Goal: Transaction & Acquisition: Obtain resource

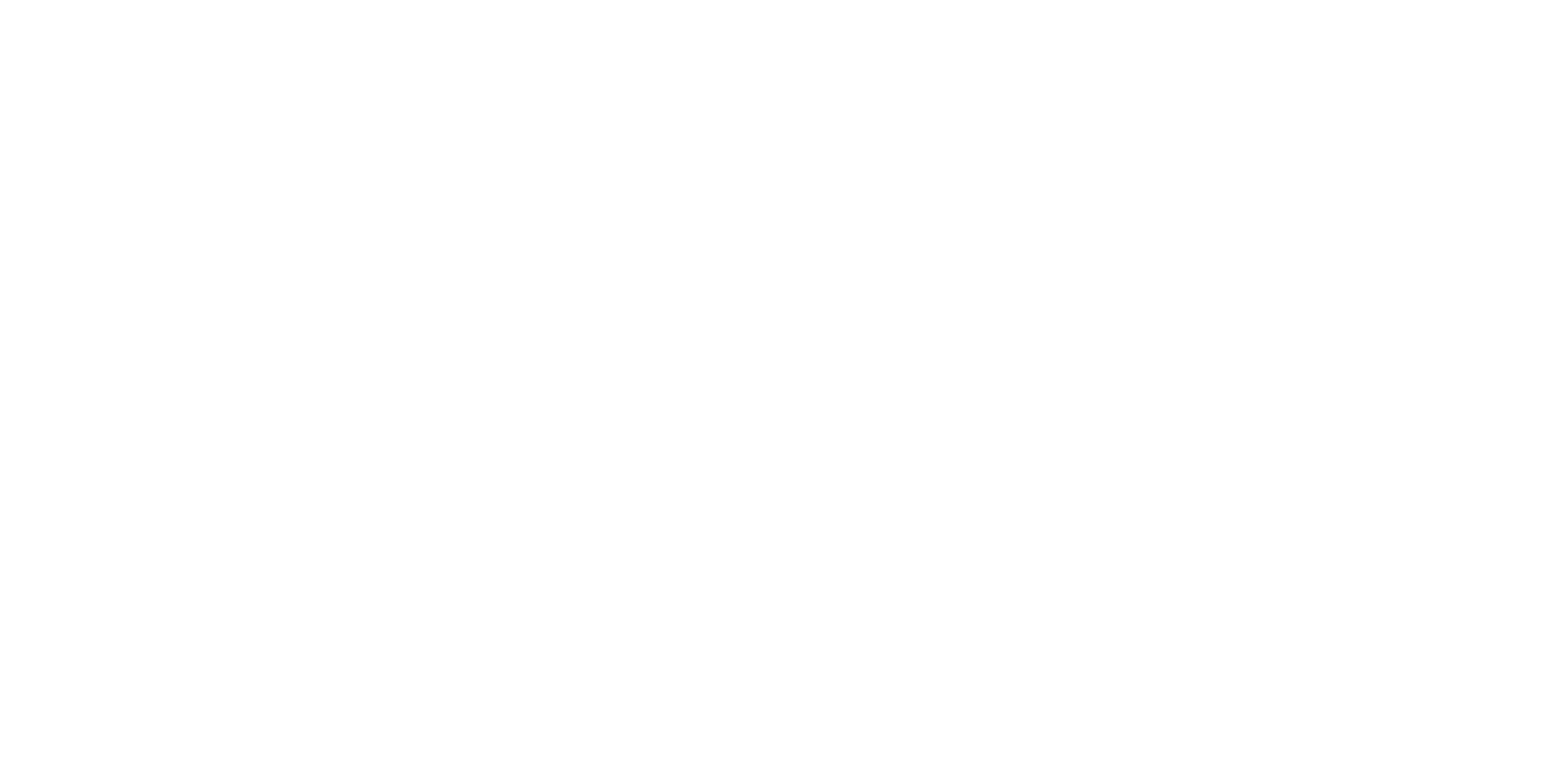
click at [785, 224] on html at bounding box center [784, 381] width 1568 height 762
click at [779, 227] on html at bounding box center [784, 381] width 1568 height 762
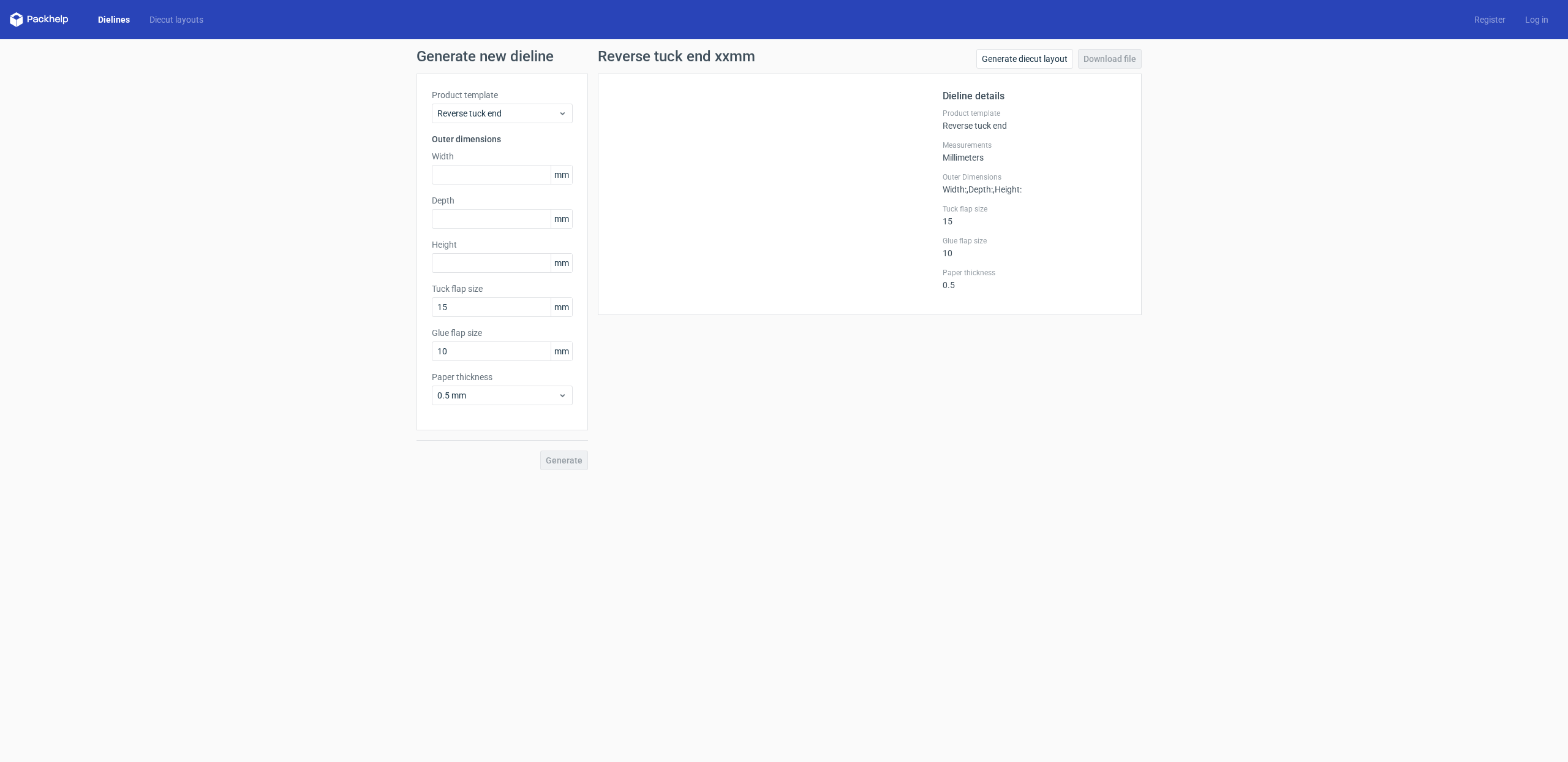
click at [116, 22] on link "Dielines" at bounding box center [114, 20] width 52 height 12
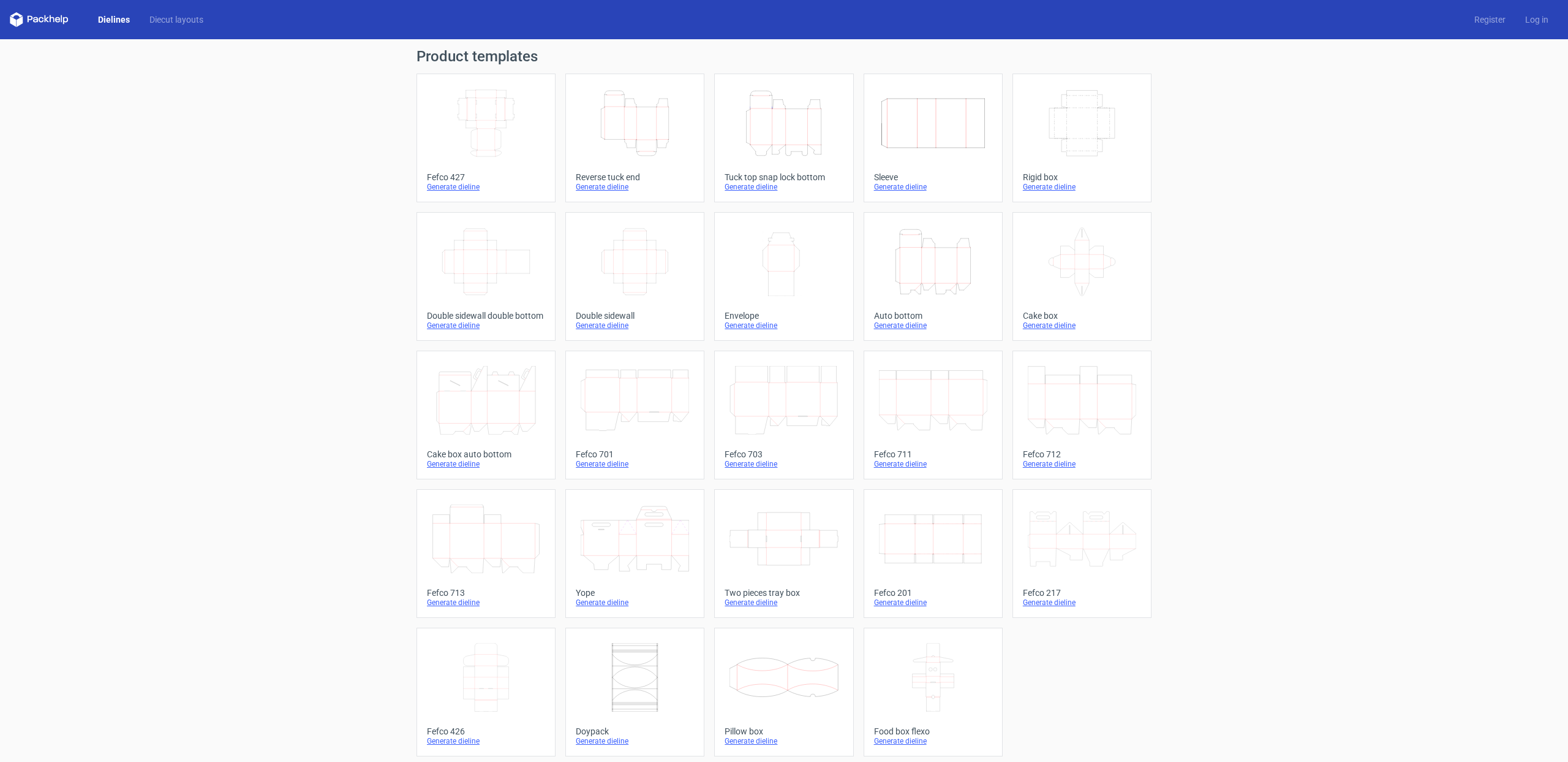
click at [927, 256] on icon "Height Depth Width" at bounding box center [933, 261] width 108 height 69
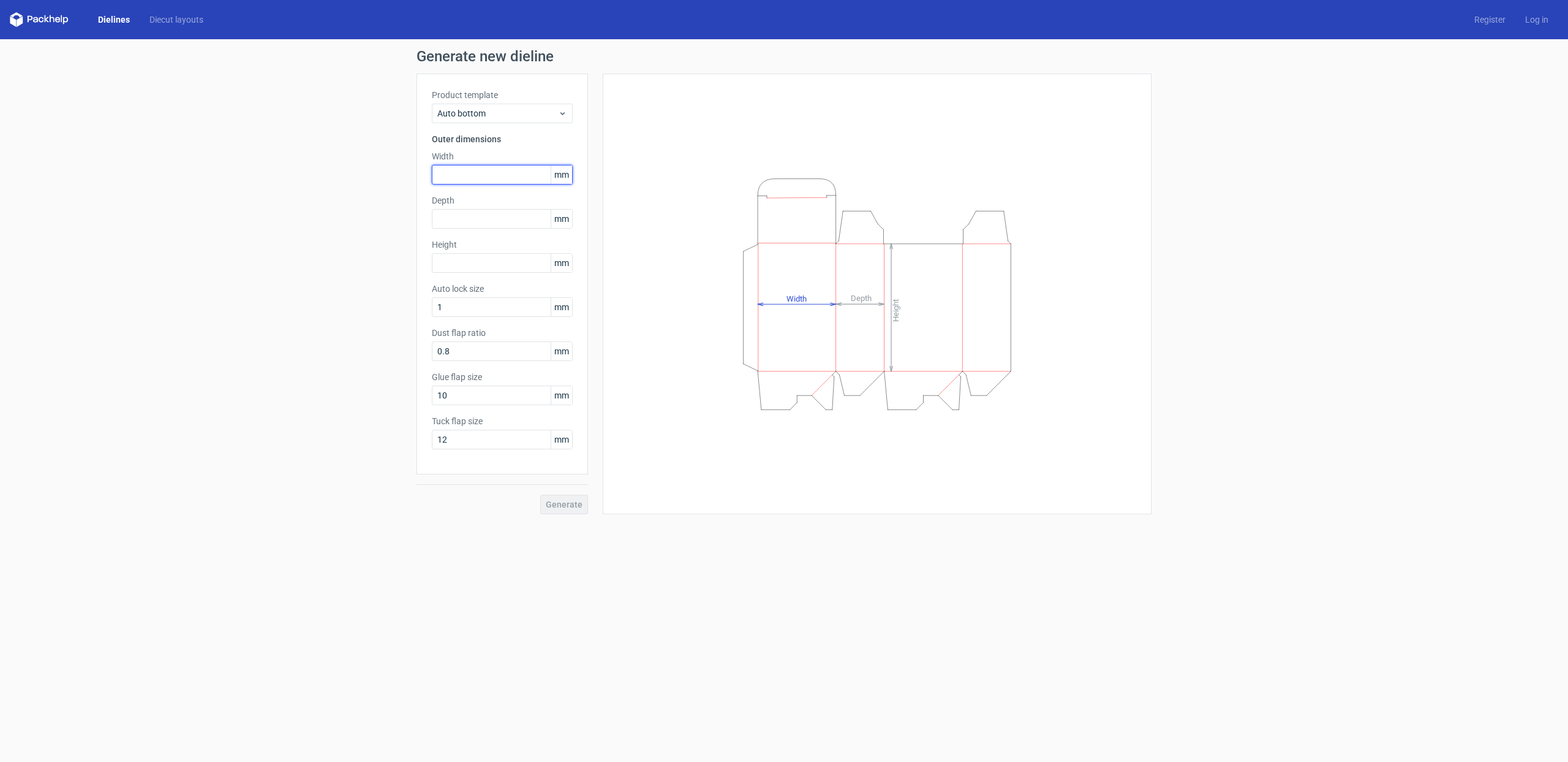
click at [439, 176] on input "text" at bounding box center [502, 174] width 141 height 20
type input "120"
type input "70"
type input "102"
drag, startPoint x: 484, startPoint y: 397, endPoint x: 371, endPoint y: 390, distance: 113.2
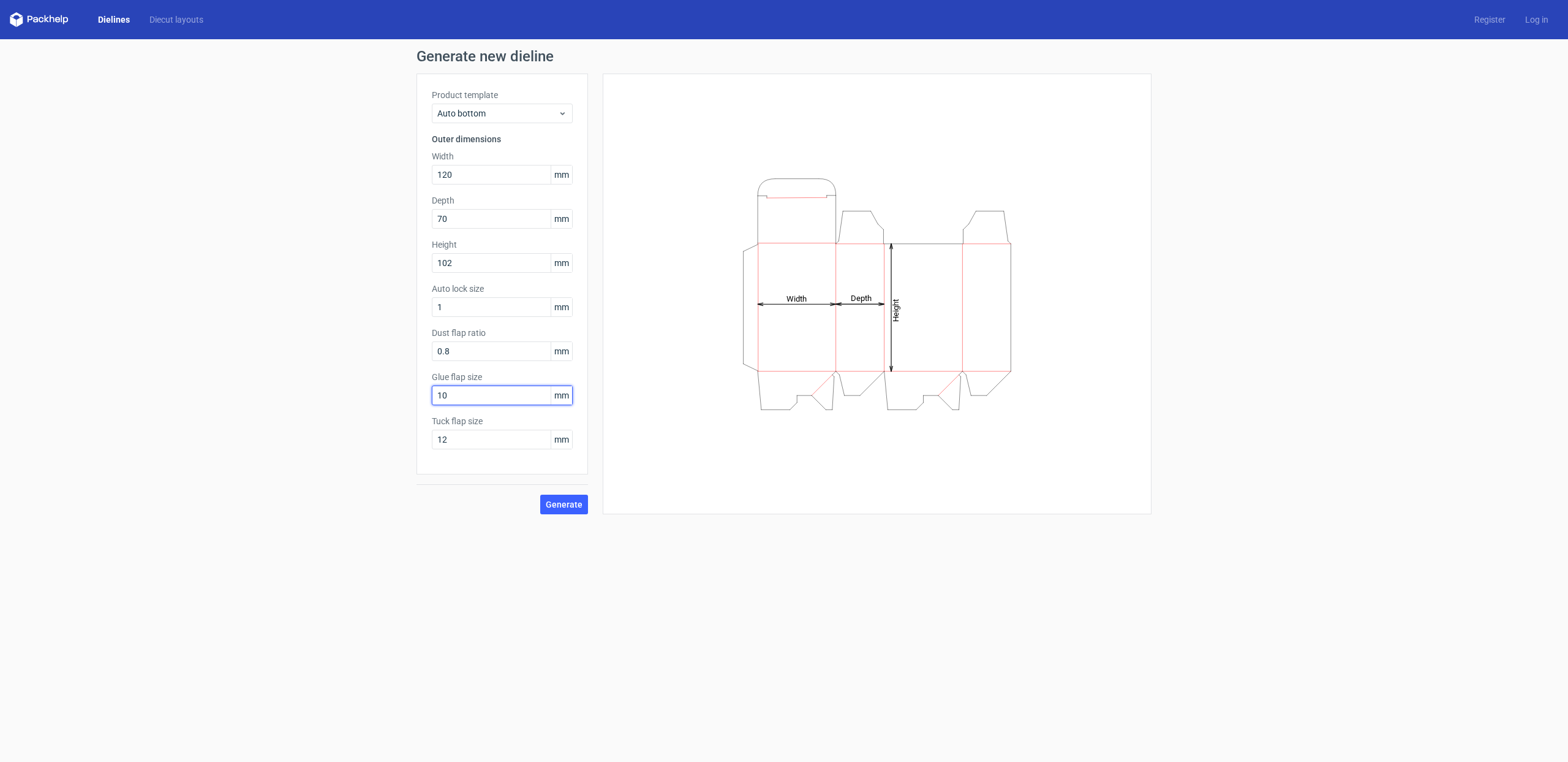
click at [371, 390] on div "Generate new dieline Product template Auto bottom Outer dimensions Width 120 mm…" at bounding box center [784, 282] width 1568 height 485
type input "15"
click at [568, 506] on span "Generate" at bounding box center [564, 504] width 37 height 9
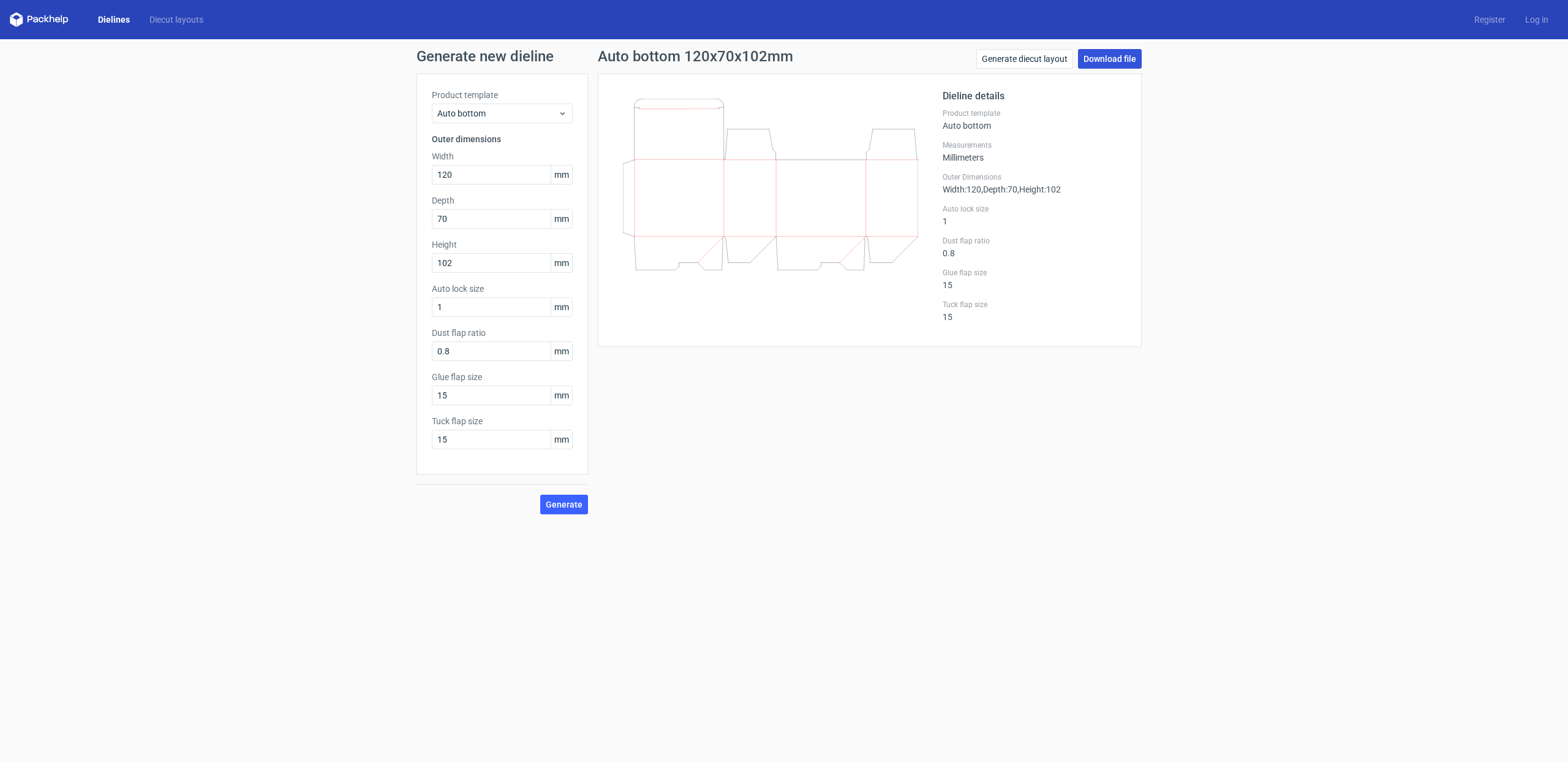
click at [1125, 59] on link "Download file" at bounding box center [1110, 59] width 64 height 20
drag, startPoint x: 415, startPoint y: 166, endPoint x: 270, endPoint y: 161, distance: 145.1
click at [269, 156] on div "Generate new dieline Product template Auto bottom Outer dimensions Width 120 mm…" at bounding box center [784, 282] width 1568 height 485
type input "70"
click at [575, 508] on span "Generate" at bounding box center [564, 504] width 37 height 9
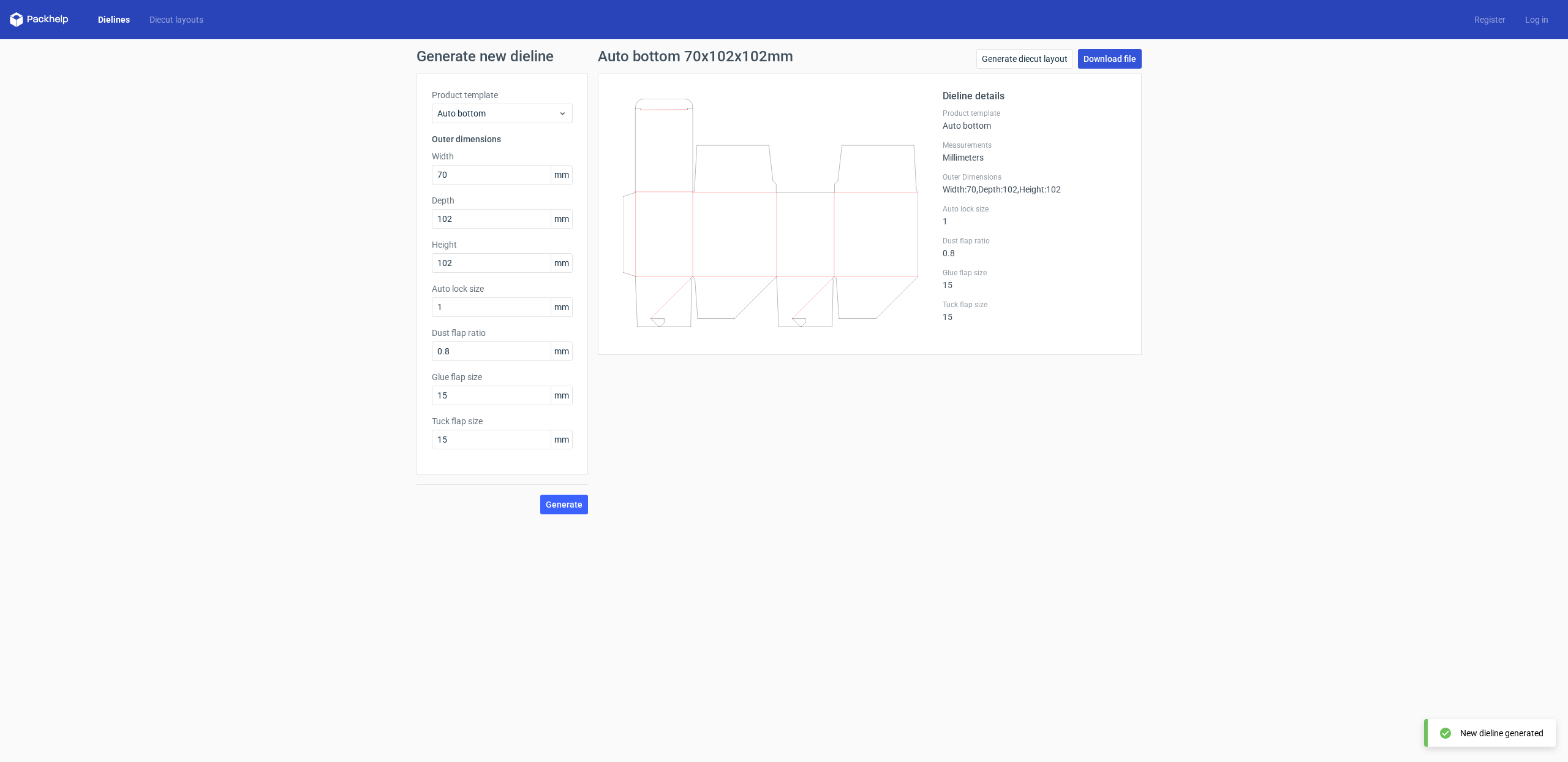
click at [1099, 54] on link "Download file" at bounding box center [1110, 59] width 64 height 20
drag, startPoint x: 473, startPoint y: 220, endPoint x: 330, endPoint y: 216, distance: 143.1
click at [330, 216] on div "Generate new dieline Product template Auto bottom Outer dimensions Width 70 mm …" at bounding box center [784, 282] width 1568 height 485
type input "120"
drag, startPoint x: 570, startPoint y: 507, endPoint x: 582, endPoint y: 496, distance: 16.3
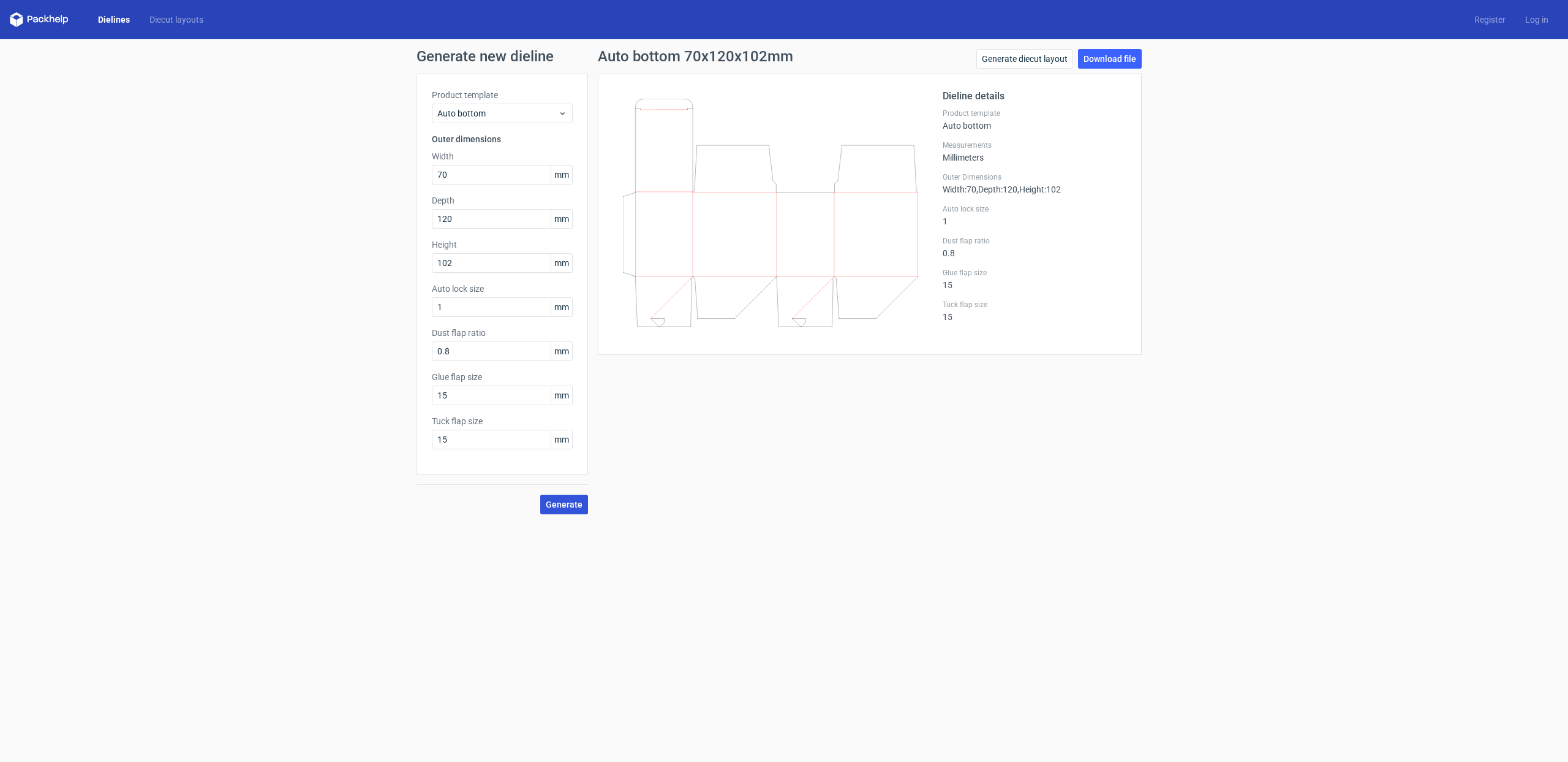
click at [570, 507] on span "Generate" at bounding box center [564, 504] width 37 height 9
click at [1133, 57] on link "Download file" at bounding box center [1110, 59] width 64 height 20
